Goal: Navigation & Orientation: Find specific page/section

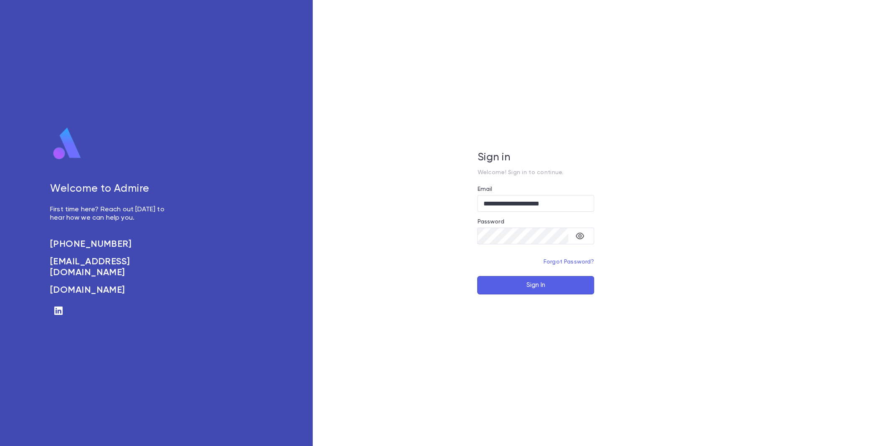
click at [553, 283] on button "Sign In" at bounding box center [535, 285] width 117 height 18
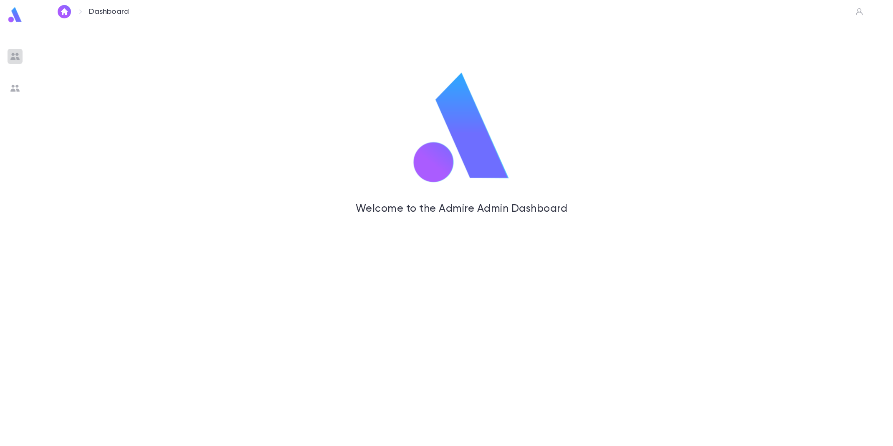
click at [15, 58] on img at bounding box center [15, 56] width 10 height 10
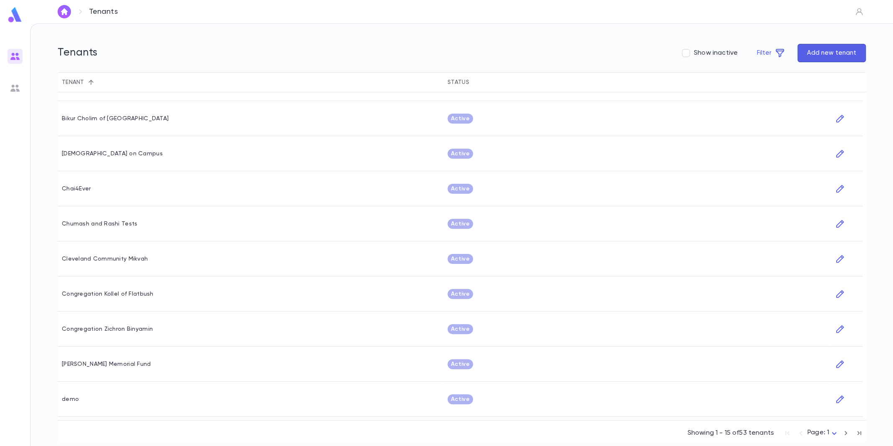
scroll to position [198, 0]
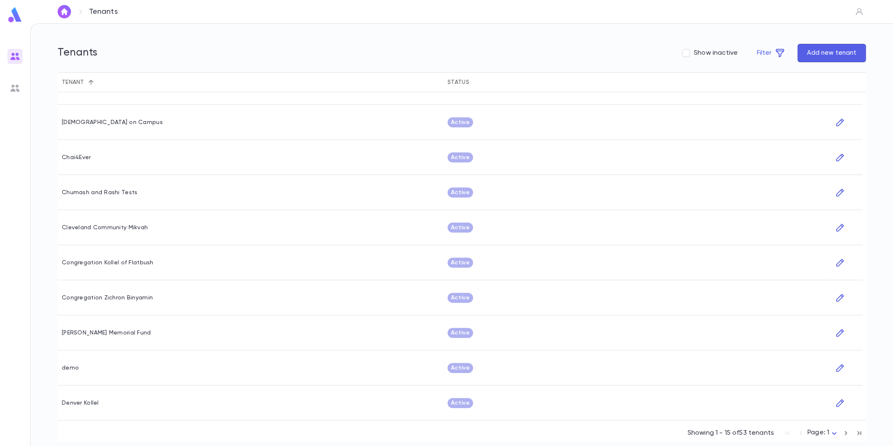
click at [848, 433] on icon "button" at bounding box center [845, 433] width 9 height 10
click at [846, 436] on icon "button" at bounding box center [845, 433] width 9 height 10
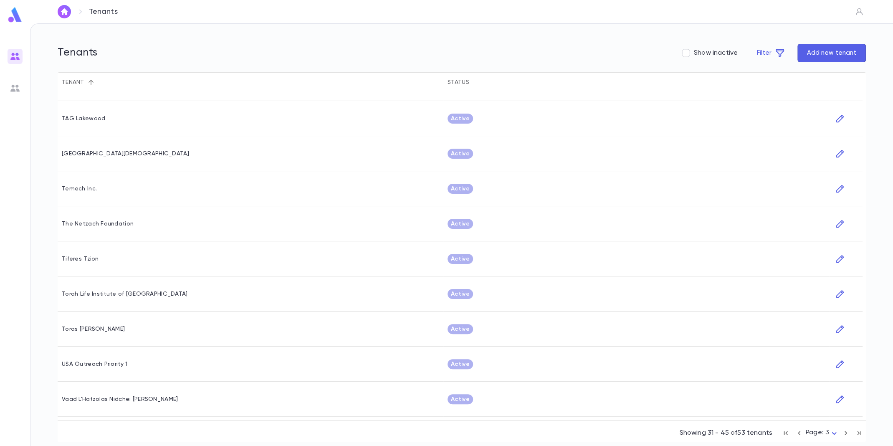
scroll to position [198, 0]
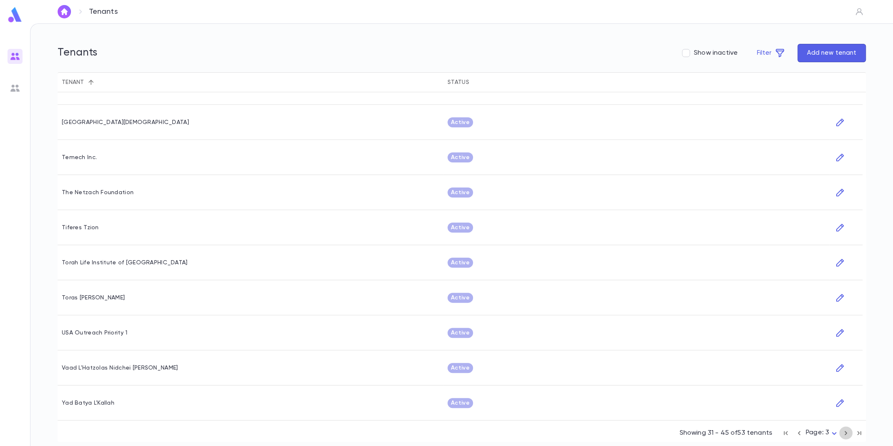
click at [848, 433] on icon "button" at bounding box center [845, 433] width 9 height 10
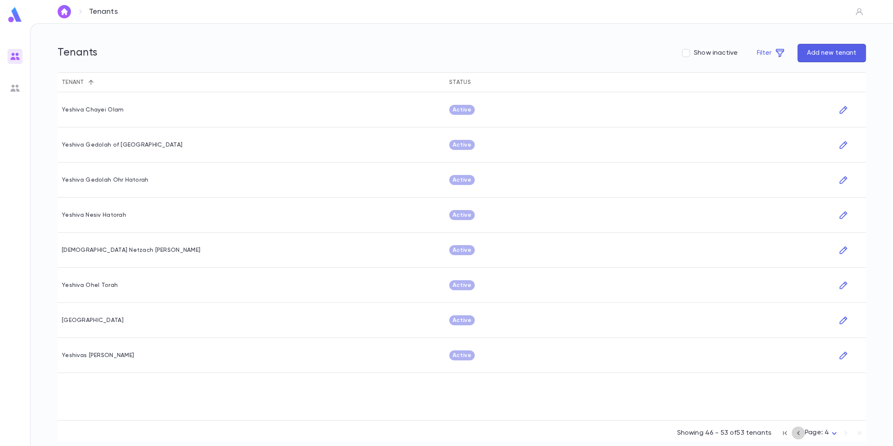
click at [800, 431] on icon "button" at bounding box center [797, 433] width 9 height 10
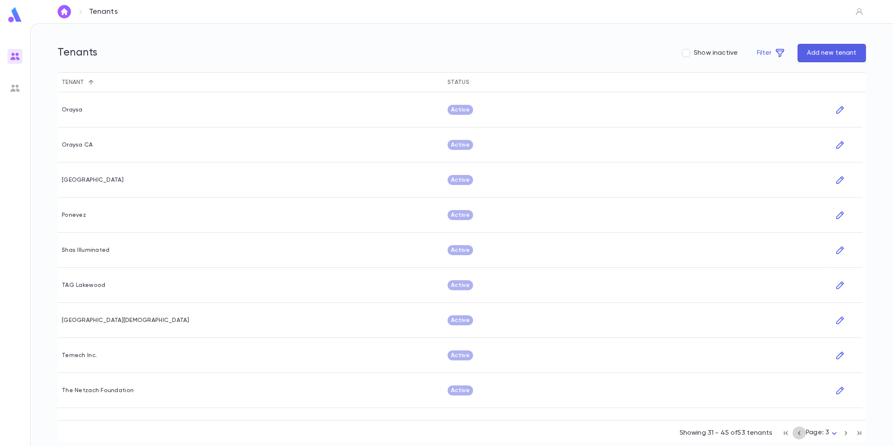
click at [797, 431] on icon "button" at bounding box center [798, 433] width 9 height 10
